Goal: Task Accomplishment & Management: Manage account settings

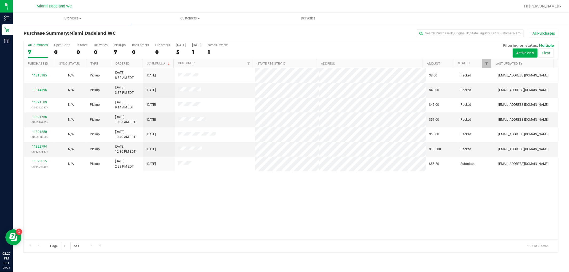
click at [303, 185] on div "11815185 N/A Pickup [DATE] 8:52 AM EDT 8/23/2025 $8.00 Packed [EMAIL_ADDRESS][D…" at bounding box center [291, 154] width 534 height 172
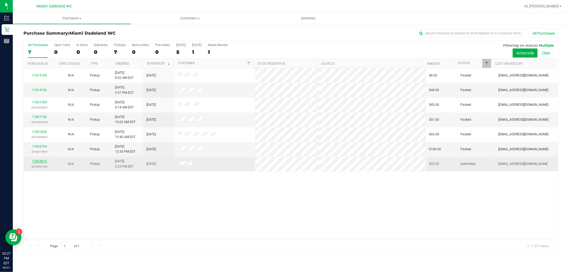
click at [39, 162] on link "11823615" at bounding box center [39, 162] width 15 height 4
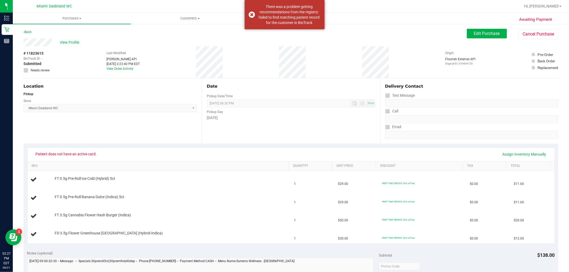
click at [505, 30] on div "Edit Purchase Cancel Purchase" at bounding box center [513, 34] width 92 height 10
click at [492, 33] on span "Edit Purchase" at bounding box center [487, 33] width 26 height 5
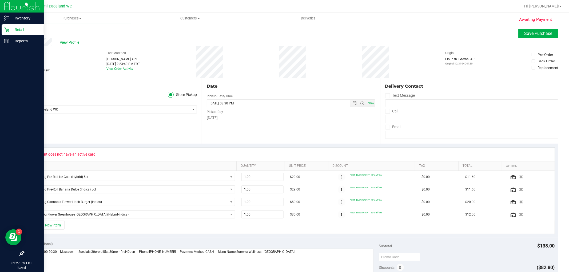
click at [0, 194] on div at bounding box center [22, 147] width 44 height 201
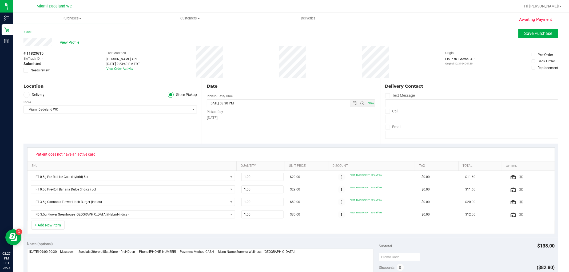
click at [88, 122] on div "Location Delivery Store Pickup Store [GEOGRAPHIC_DATA] WC Select Store [PERSON_…" at bounding box center [112, 110] width 178 height 65
click at [548, 4] on span "Hi, [PERSON_NAME]!" at bounding box center [541, 6] width 35 height 4
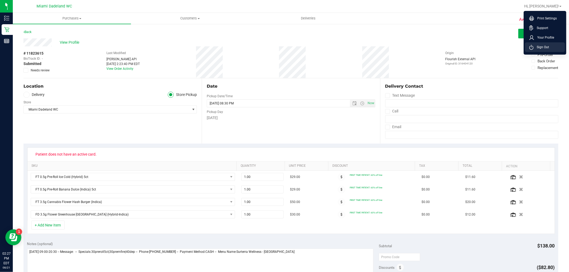
click at [549, 46] on li "Sign Out" at bounding box center [545, 47] width 40 height 10
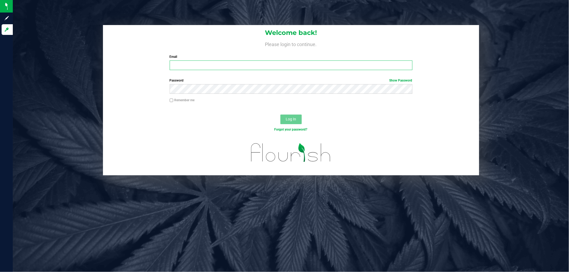
click at [271, 63] on input "Email" at bounding box center [291, 66] width 243 height 10
type input "[EMAIL_ADDRESS][DOMAIN_NAME]"
click at [280, 115] on button "Log In" at bounding box center [290, 120] width 21 height 10
